Goal: Task Accomplishment & Management: Manage account settings

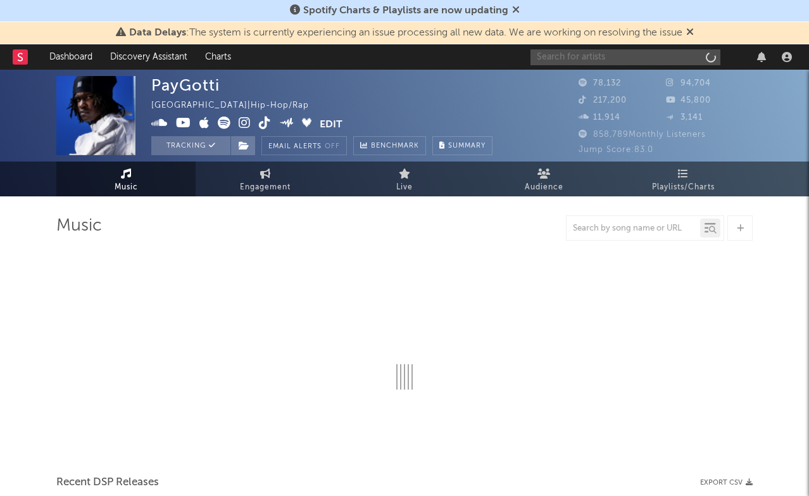
click at [590, 59] on input "text" at bounding box center [626, 57] width 190 height 16
type input "HELL"
select select "6m"
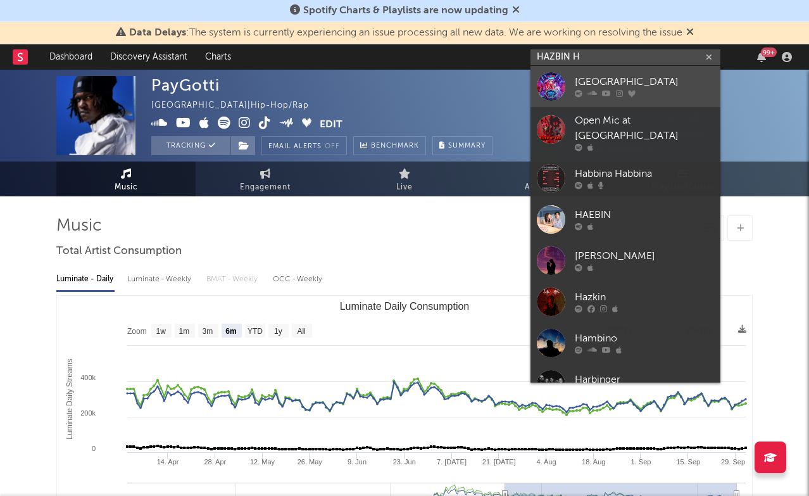
type input "HAZBIN H"
click at [634, 73] on link "[GEOGRAPHIC_DATA]" at bounding box center [626, 86] width 190 height 41
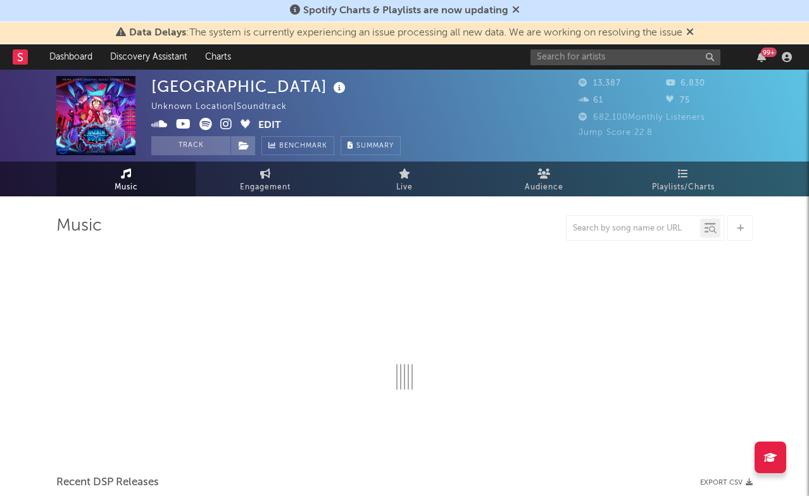
select select "1w"
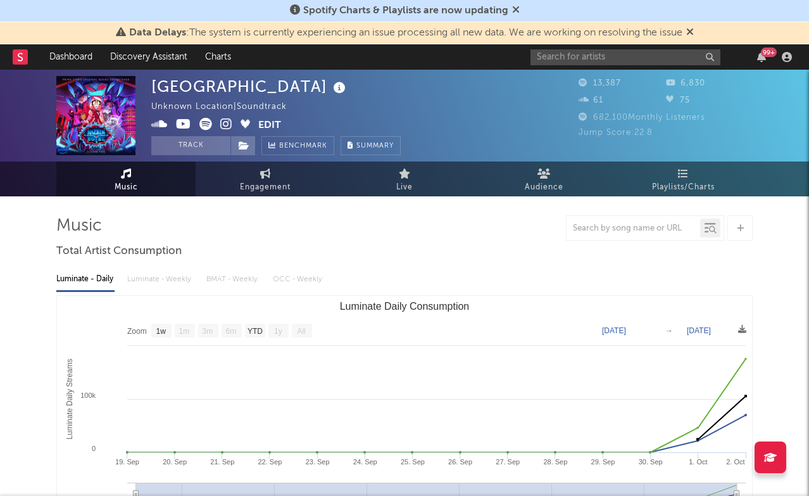
click at [268, 129] on button "Edit" at bounding box center [269, 126] width 23 height 16
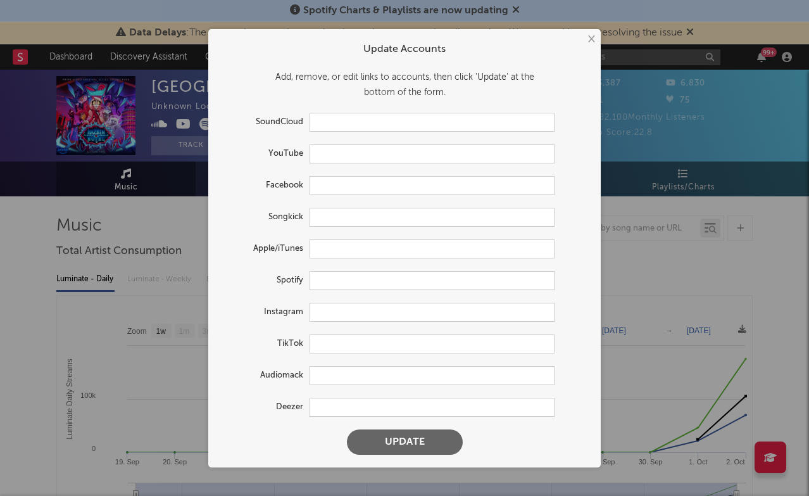
type input "[URL][DOMAIN_NAME]"
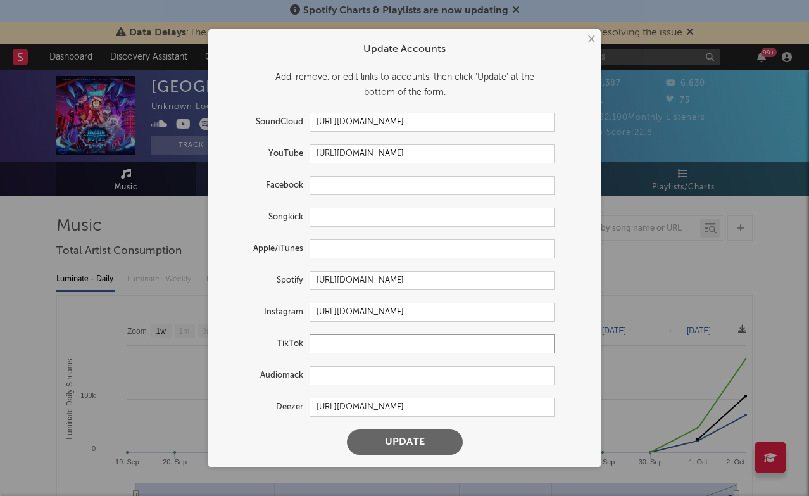
click at [360, 342] on input "text" at bounding box center [432, 343] width 245 height 19
paste input "[URL][DOMAIN_NAME]"
click at [421, 439] on button "Update" at bounding box center [405, 441] width 116 height 25
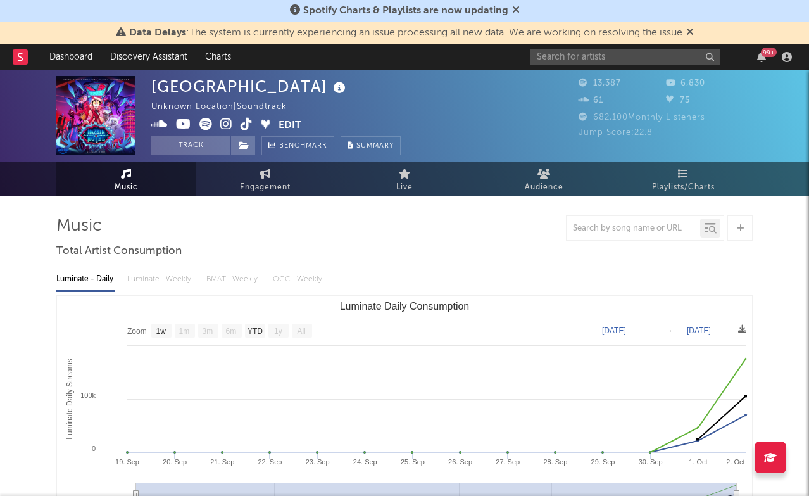
type input "[URL][DOMAIN_NAME]"
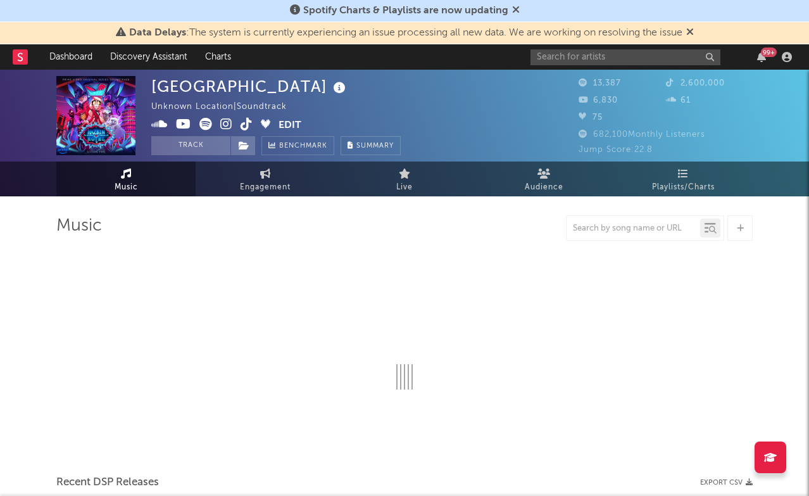
select select "1w"
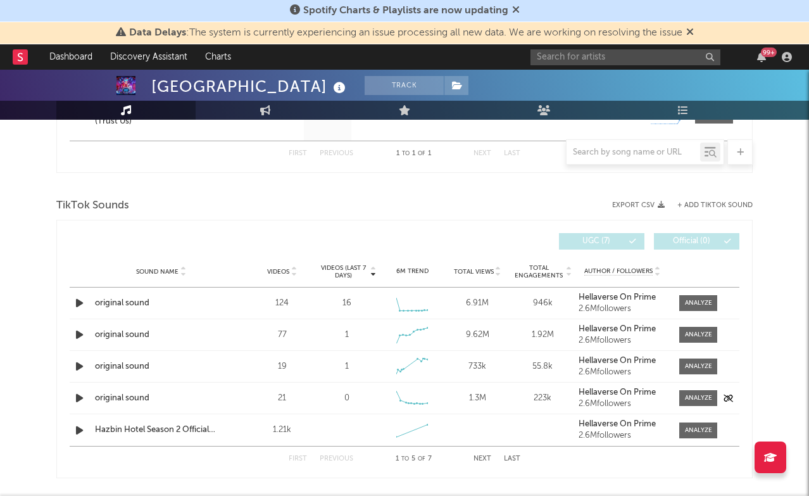
scroll to position [588, 0]
click at [689, 206] on button "+ Add TikTok Sound" at bounding box center [715, 204] width 75 height 7
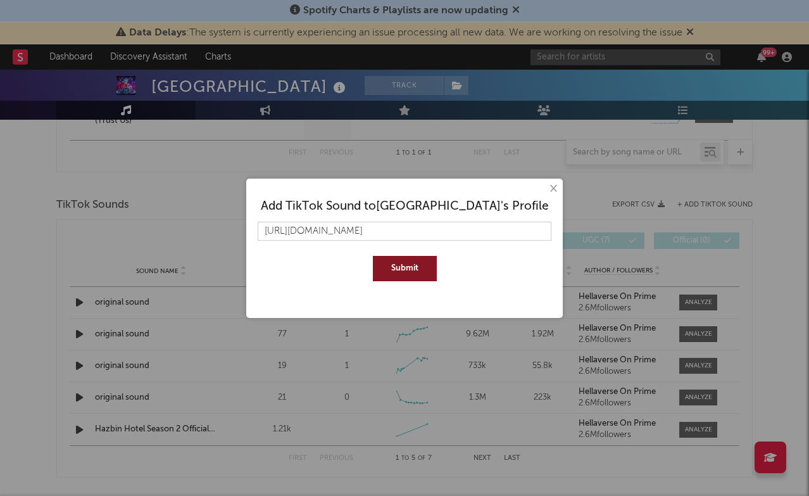
type input "[URL][DOMAIN_NAME]"
click at [384, 276] on button "Submit" at bounding box center [405, 268] width 64 height 25
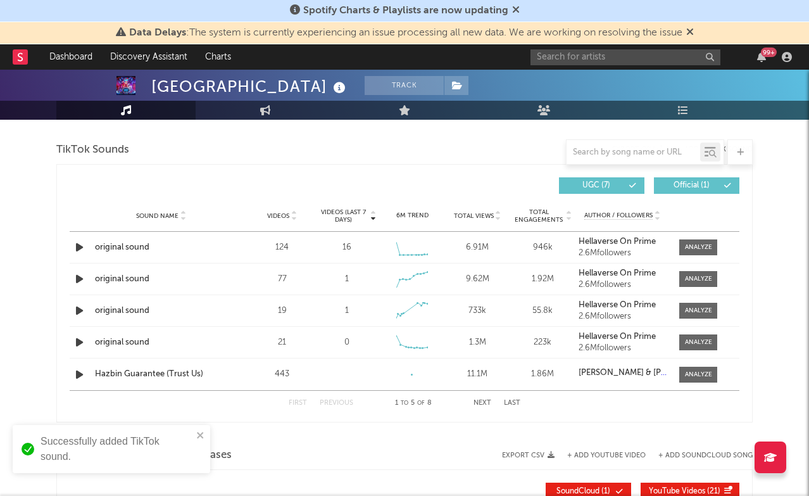
scroll to position [649, 0]
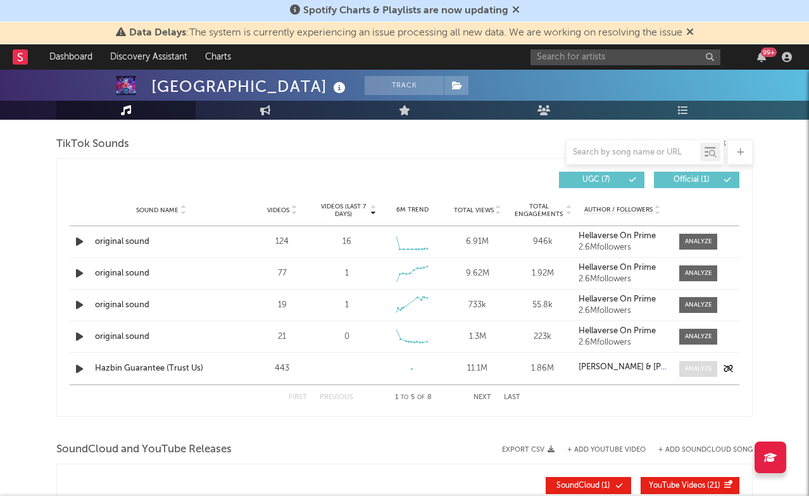
click at [697, 368] on div at bounding box center [698, 369] width 27 height 10
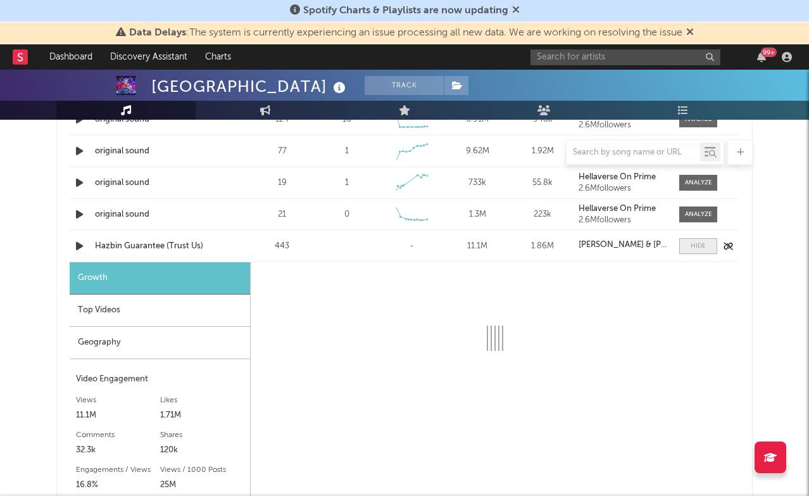
scroll to position [814, 0]
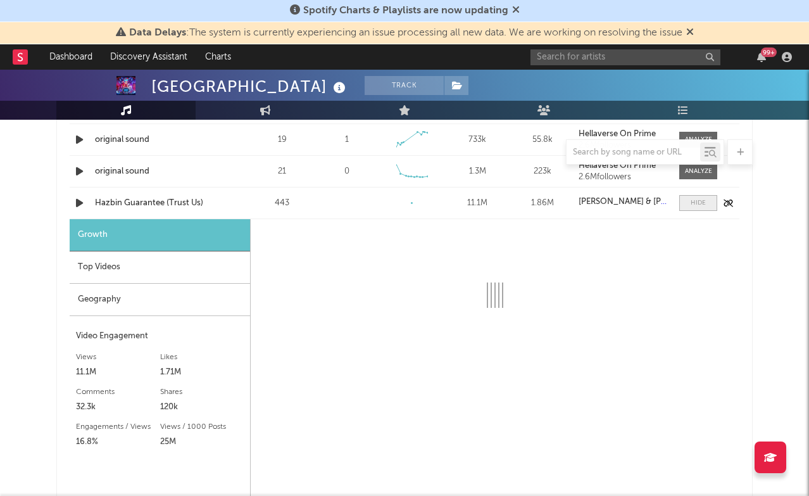
select select "1w"
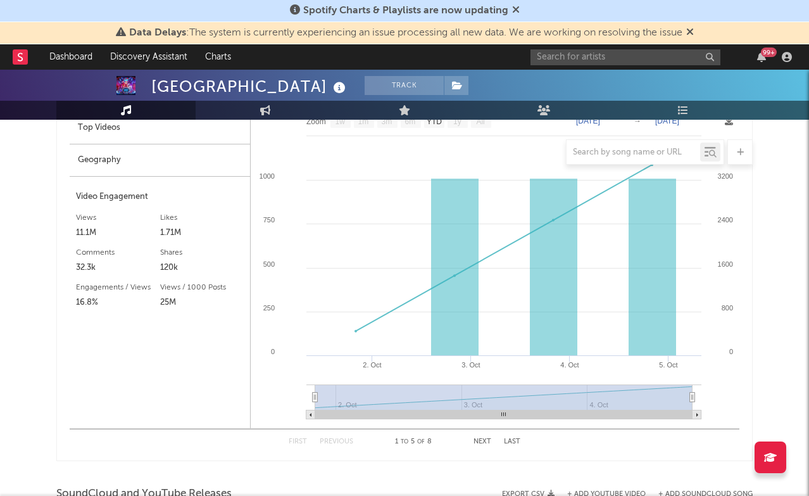
scroll to position [951, 0]
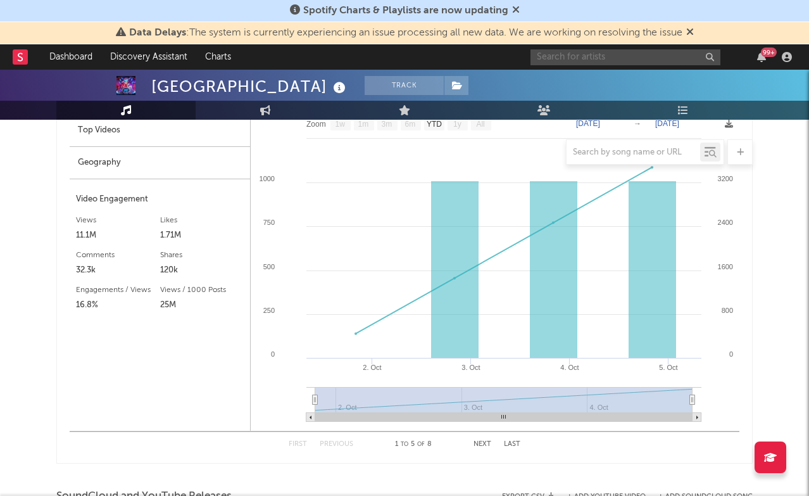
click at [601, 59] on input "text" at bounding box center [626, 57] width 190 height 16
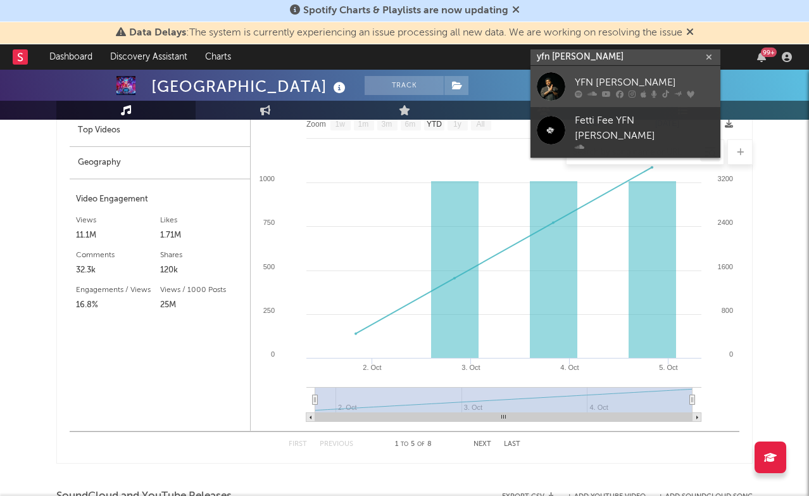
type input "yfn [PERSON_NAME]"
click at [625, 84] on div "YFN [PERSON_NAME]" at bounding box center [644, 82] width 139 height 15
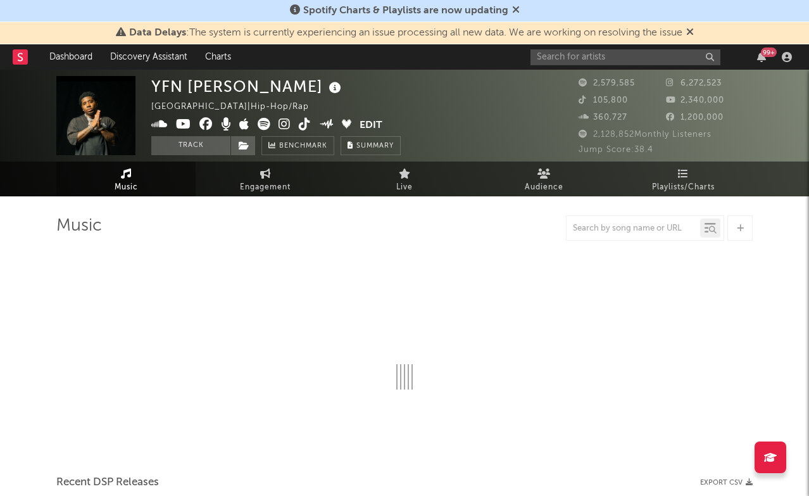
select select "6m"
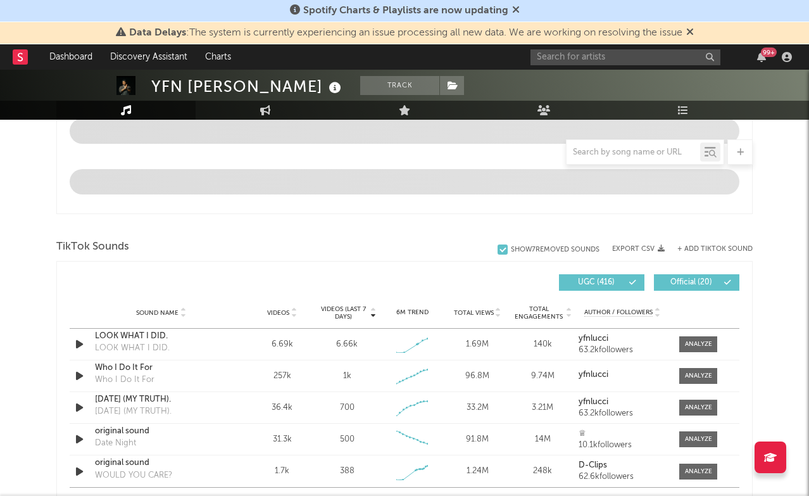
scroll to position [831, 0]
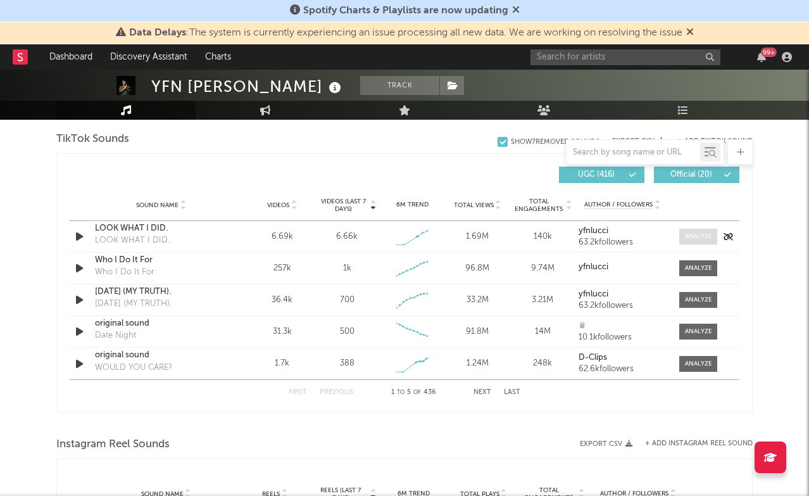
click at [694, 238] on div at bounding box center [698, 237] width 27 height 10
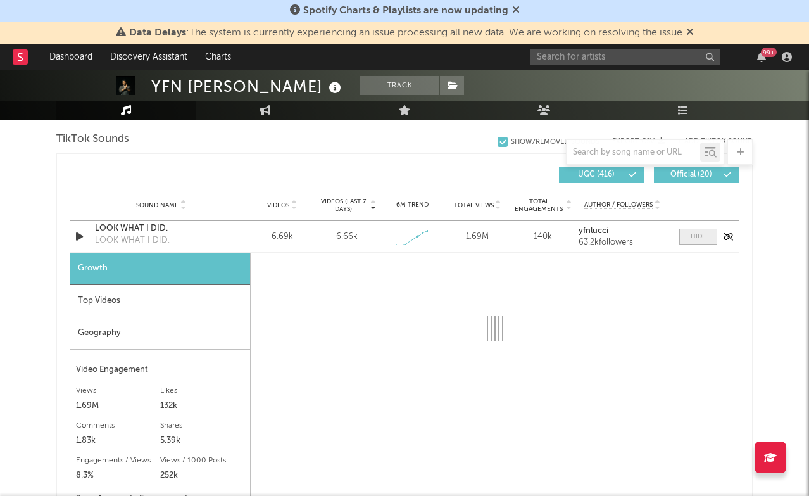
select select "1w"
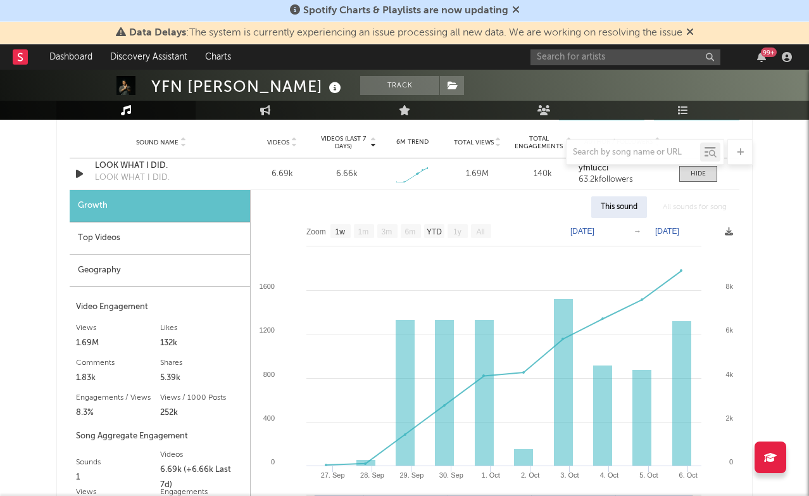
scroll to position [896, 0]
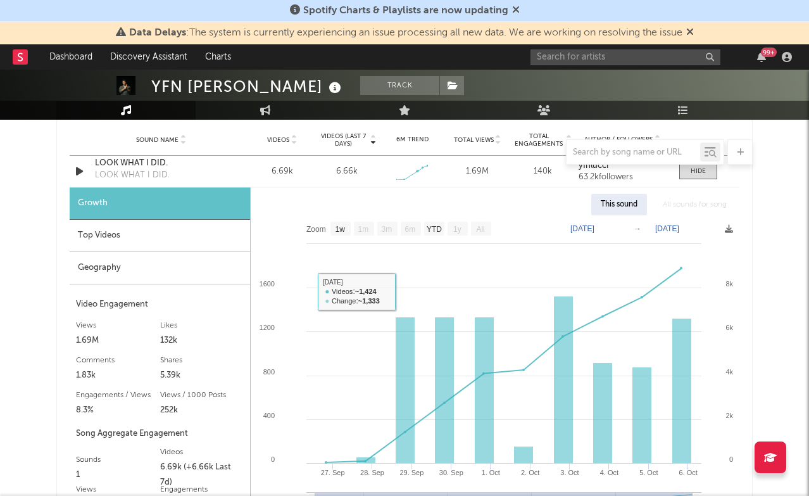
click at [163, 234] on div "Top Videos" at bounding box center [160, 236] width 181 height 32
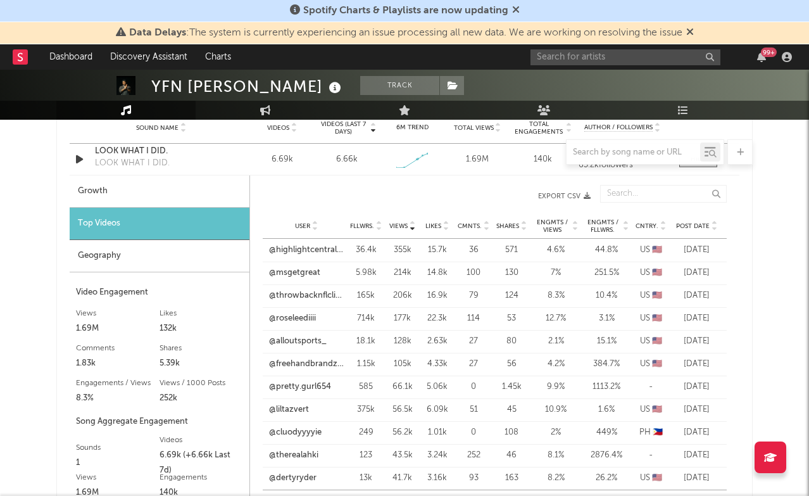
scroll to position [934, 0]
click at [318, 244] on link "@highlightcentral19" at bounding box center [306, 250] width 75 height 13
